Goal: Transaction & Acquisition: Subscribe to service/newsletter

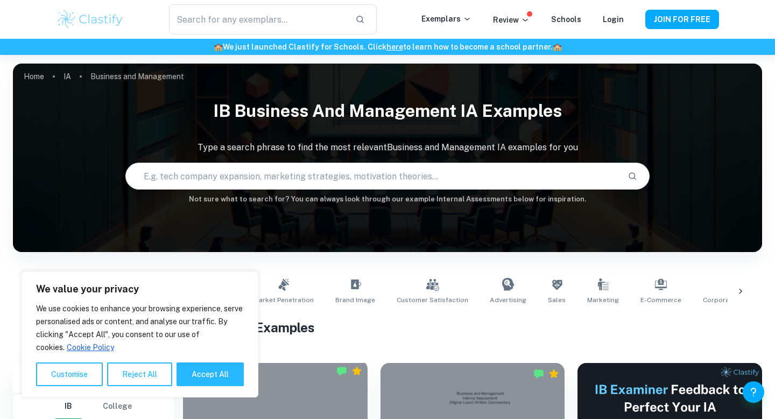
scroll to position [317, 0]
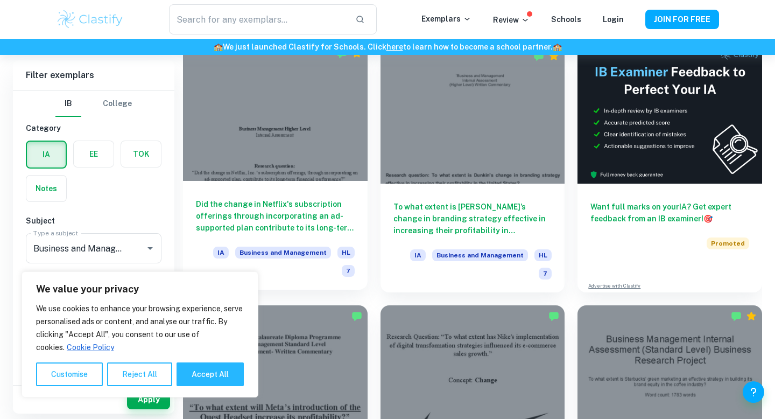
click at [287, 173] on div at bounding box center [275, 112] width 185 height 138
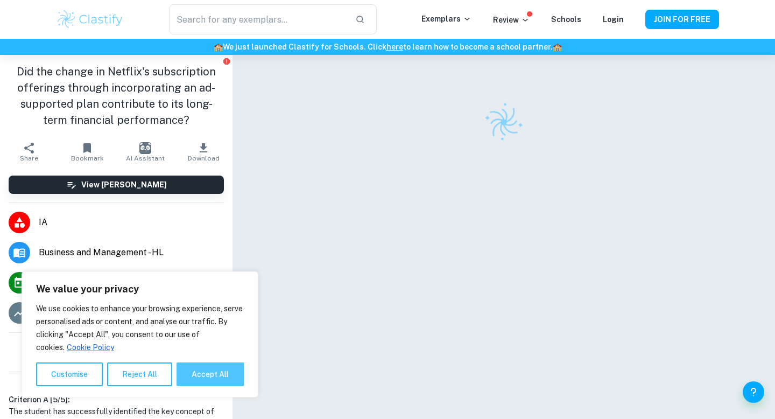
click at [207, 364] on button "Accept All" at bounding box center [210, 374] width 67 height 24
checkbox input "true"
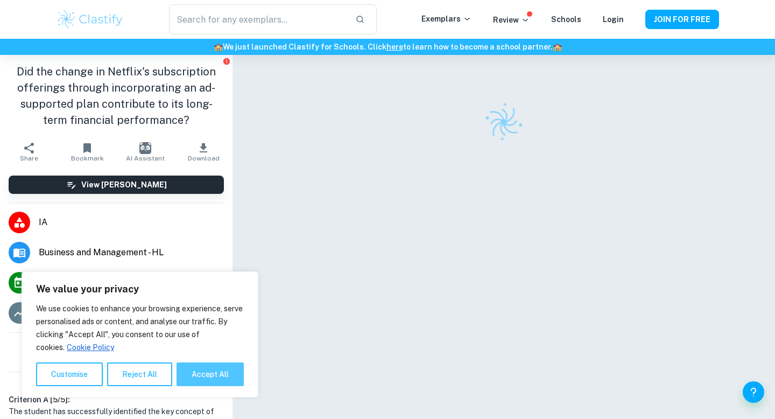
checkbox input "true"
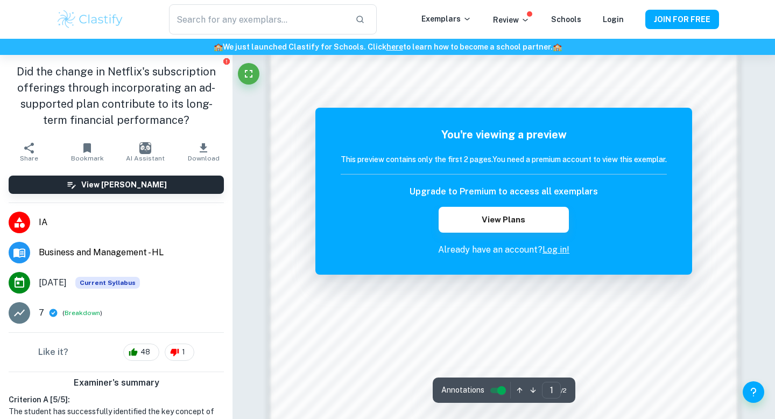
scroll to position [772, 0]
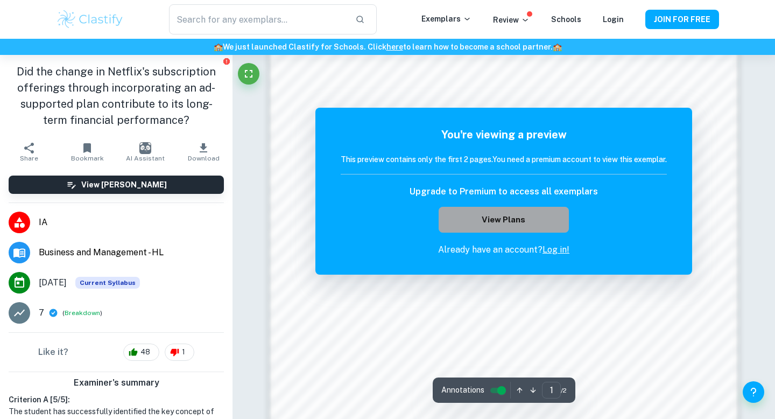
click at [467, 208] on button "View Plans" at bounding box center [504, 220] width 130 height 26
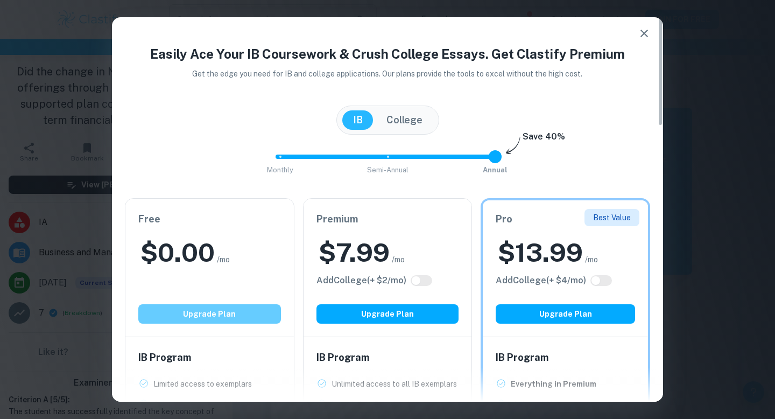
click at [239, 321] on button "Upgrade Plan" at bounding box center [209, 313] width 143 height 19
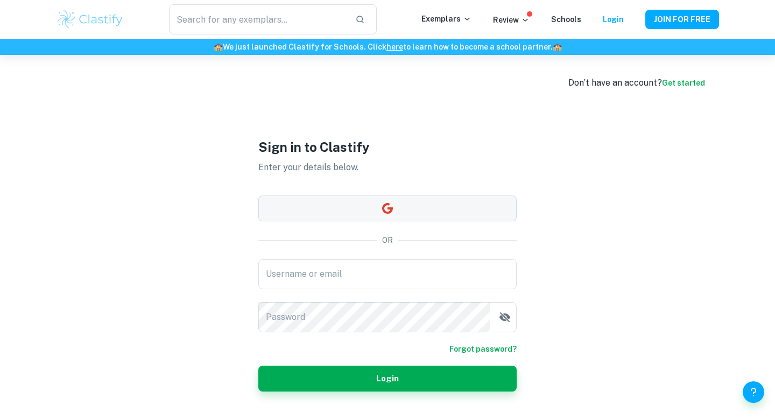
click at [359, 206] on button "button" at bounding box center [387, 208] width 258 height 26
